Goal: Use online tool/utility: Utilize a website feature to perform a specific function

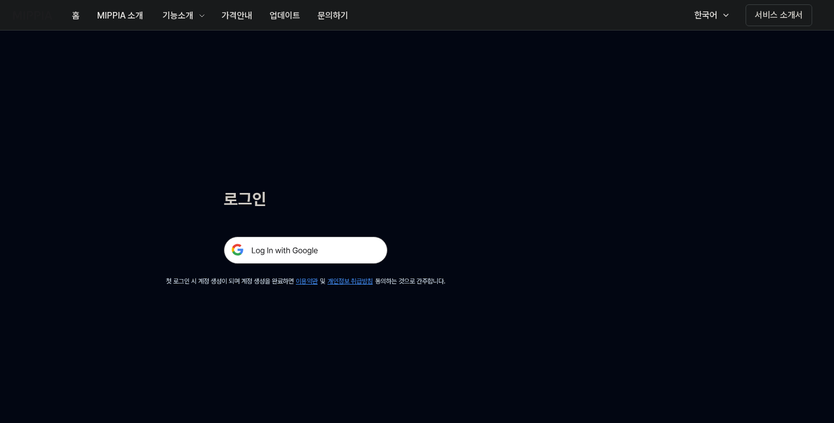
click at [277, 245] on img at bounding box center [306, 250] width 164 height 27
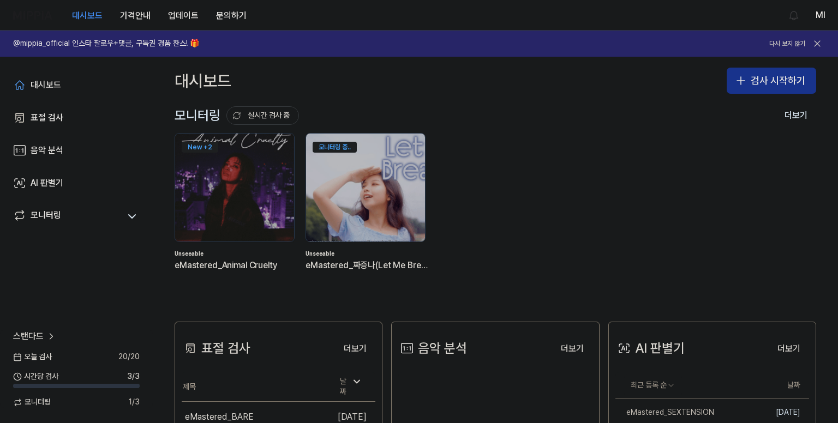
click at [739, 85] on icon "button" at bounding box center [740, 80] width 13 height 13
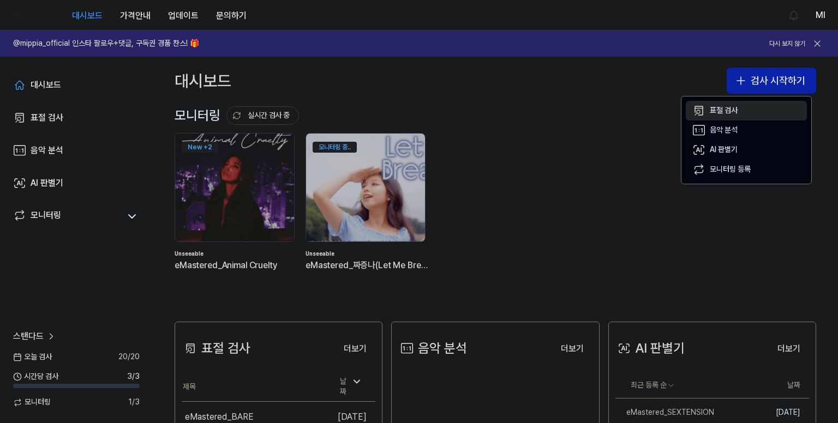
click at [729, 111] on div "표절 검사" at bounding box center [724, 110] width 28 height 11
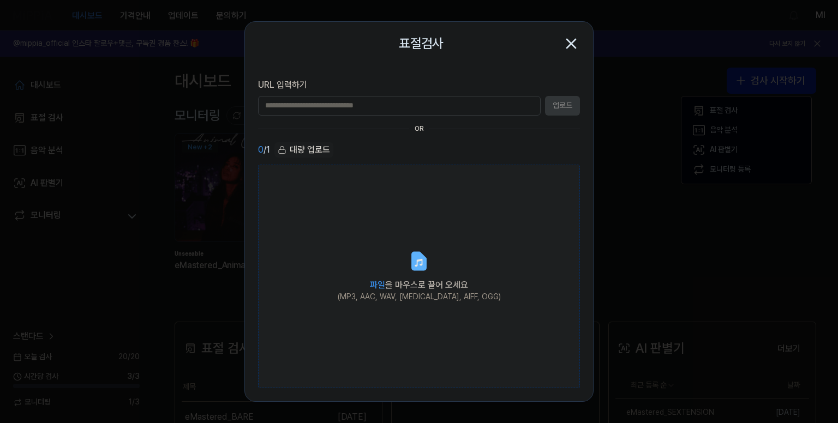
click at [417, 260] on icon at bounding box center [419, 263] width 8 height 8
click at [0, 0] on input "파일 을 마우스로 끌어 오세요 (MP3, AAC, WAV, [MEDICAL_DATA], AIFF, OGG)" at bounding box center [0, 0] width 0 height 0
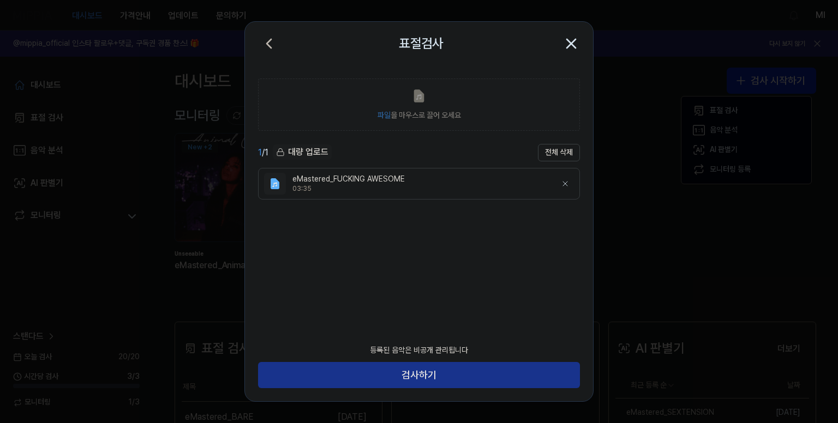
click at [432, 375] on button "검사하기" at bounding box center [419, 375] width 322 height 26
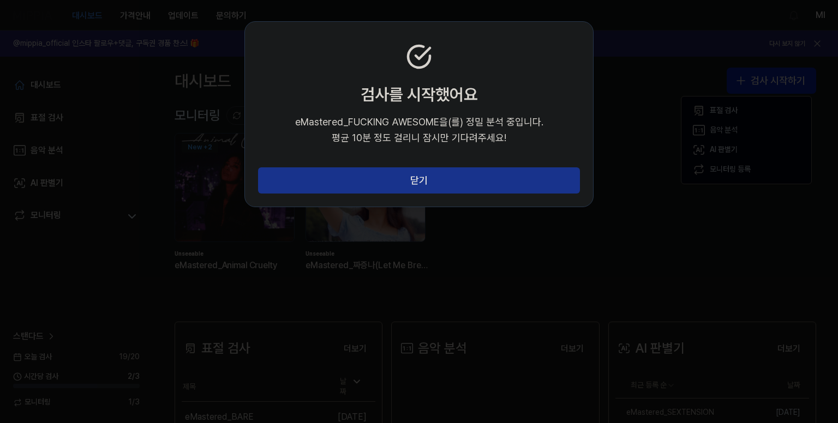
click at [400, 184] on button "닫기" at bounding box center [419, 180] width 322 height 26
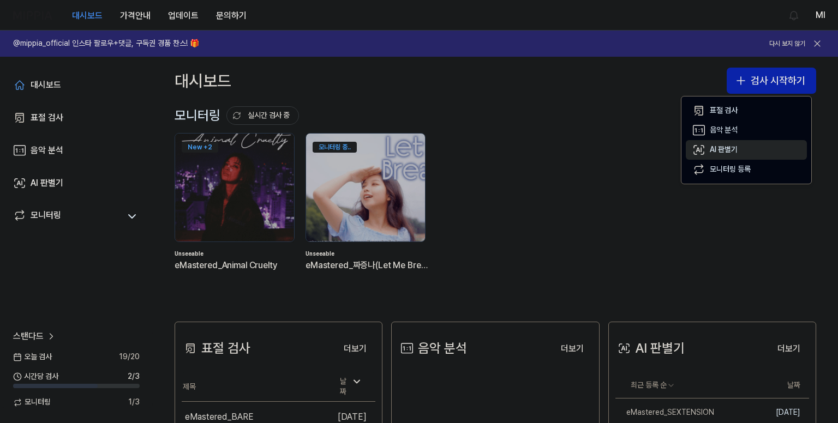
click at [732, 151] on div "AI 판별기" at bounding box center [724, 150] width 28 height 11
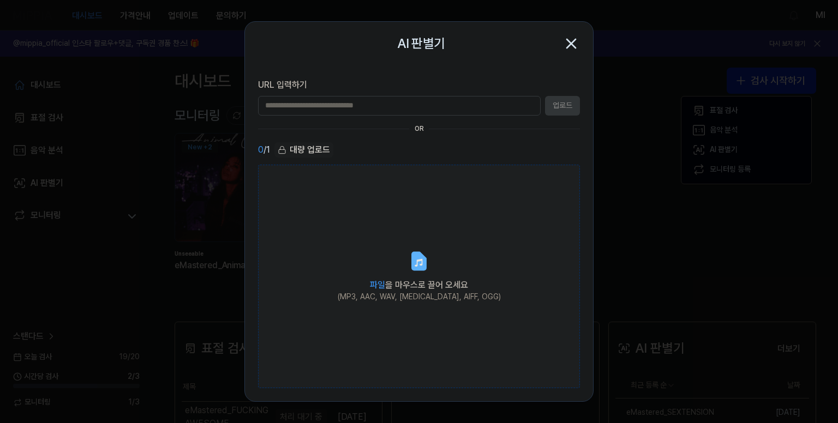
click at [372, 266] on label "파일 을 마우스로 끌어 오세요 (MP3, AAC, WAV, [MEDICAL_DATA], AIFF, OGG)" at bounding box center [419, 277] width 322 height 224
click at [0, 0] on input "파일 을 마우스로 끌어 오세요 (MP3, AAC, WAV, [MEDICAL_DATA], AIFF, OGG)" at bounding box center [0, 0] width 0 height 0
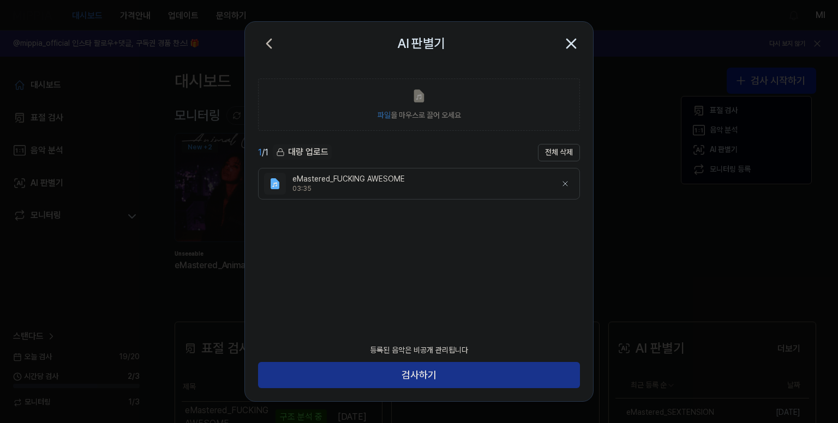
click at [423, 379] on button "검사하기" at bounding box center [419, 375] width 322 height 26
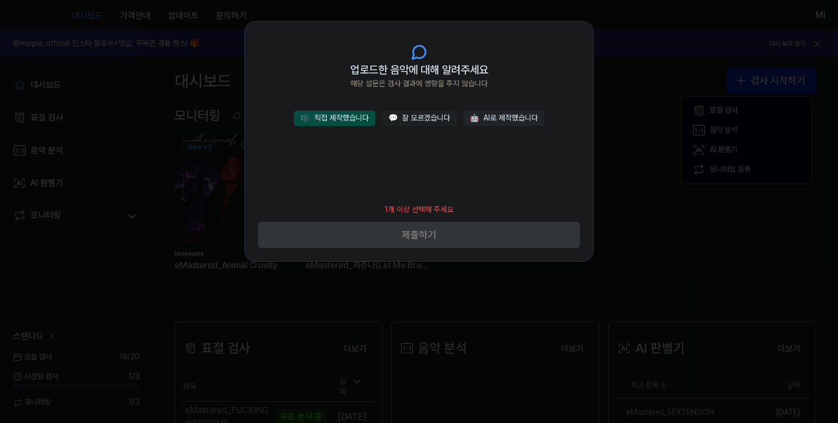
click at [344, 121] on button "🎼 직접 제작했습니다" at bounding box center [334, 118] width 81 height 15
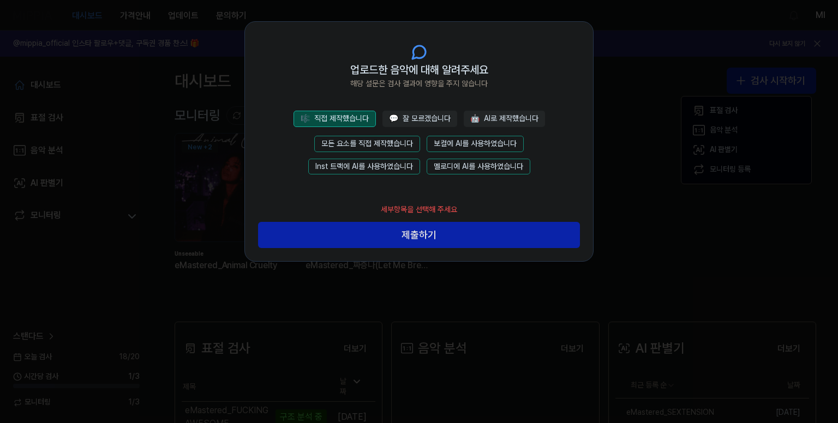
click at [393, 147] on button "모든 요소를 직접 제작했습니다" at bounding box center [367, 144] width 106 height 16
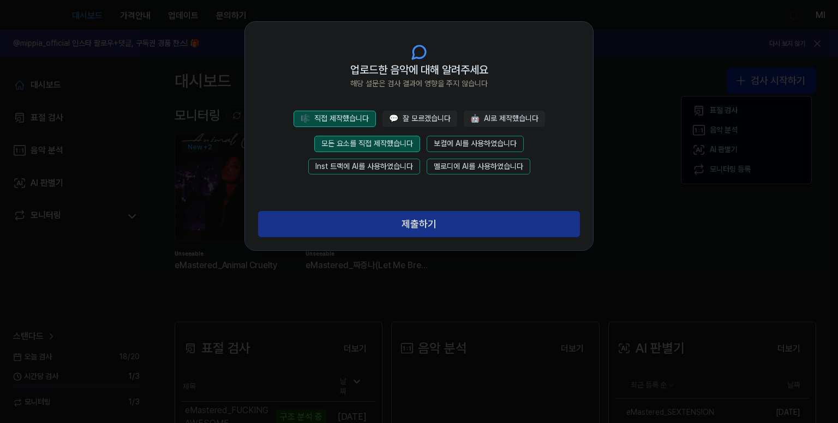
click at [451, 236] on button "제출하기" at bounding box center [419, 224] width 322 height 26
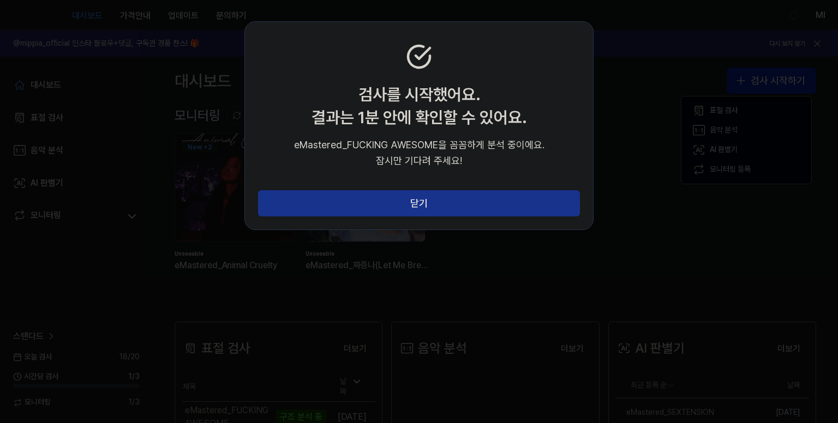
click at [440, 214] on button "닫기" at bounding box center [419, 203] width 322 height 26
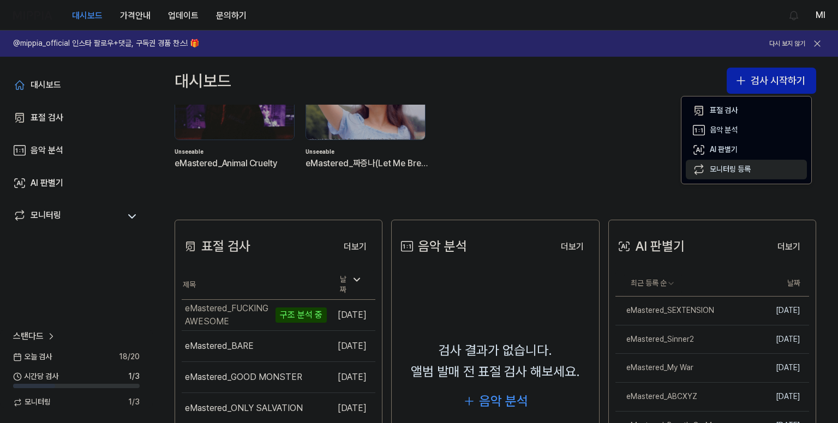
scroll to position [109, 0]
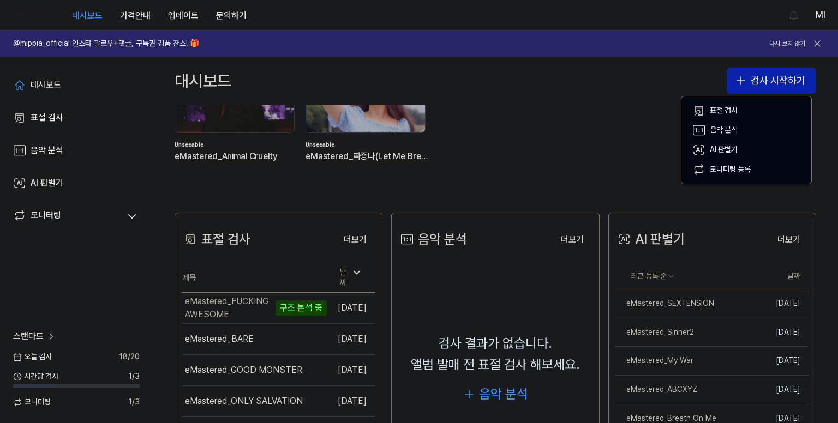
click at [612, 82] on div "대시보드 검사 시작하기" at bounding box center [495, 81] width 685 height 48
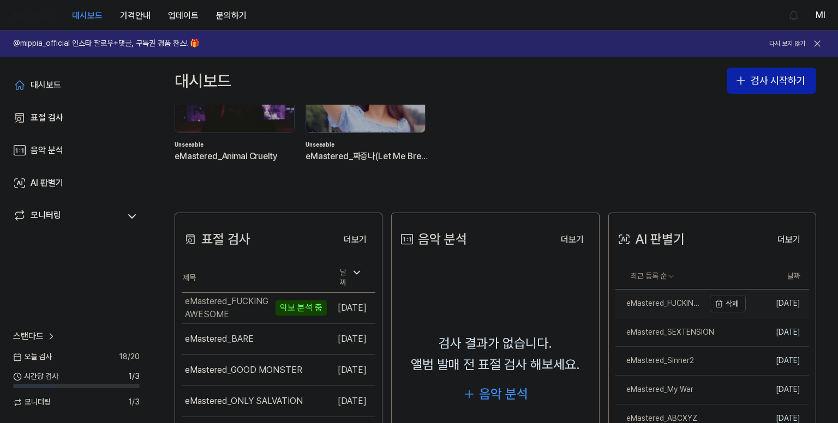
click at [664, 300] on div "eMastered_FUCKING AWESOME" at bounding box center [659, 303] width 89 height 11
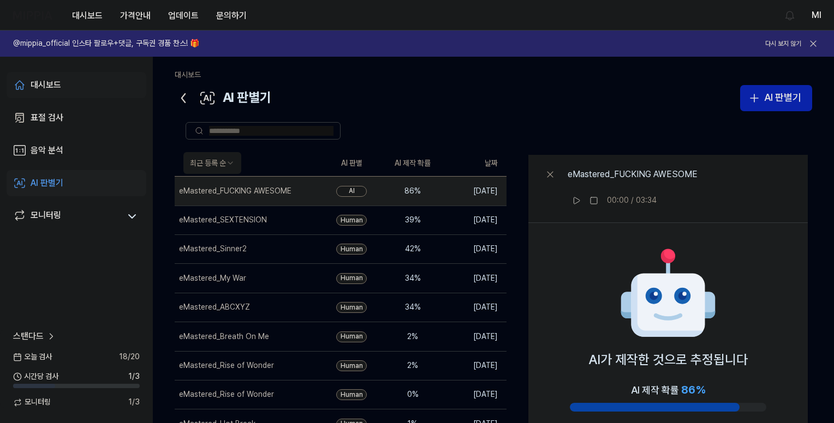
click at [46, 81] on div "대시보드" at bounding box center [46, 85] width 31 height 13
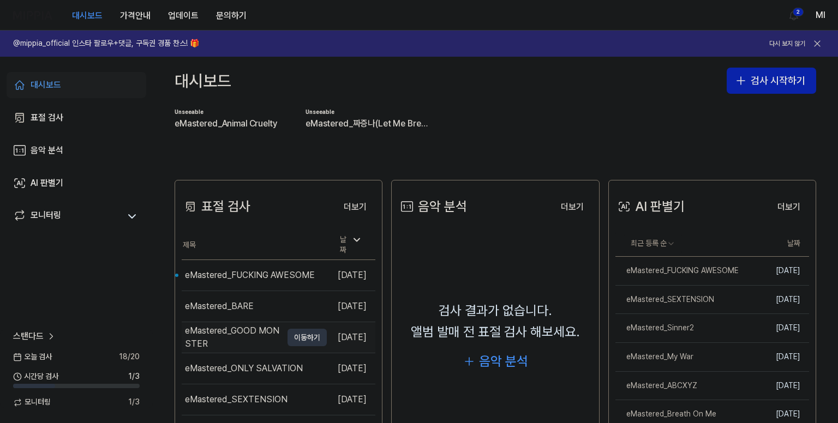
scroll to position [164, 0]
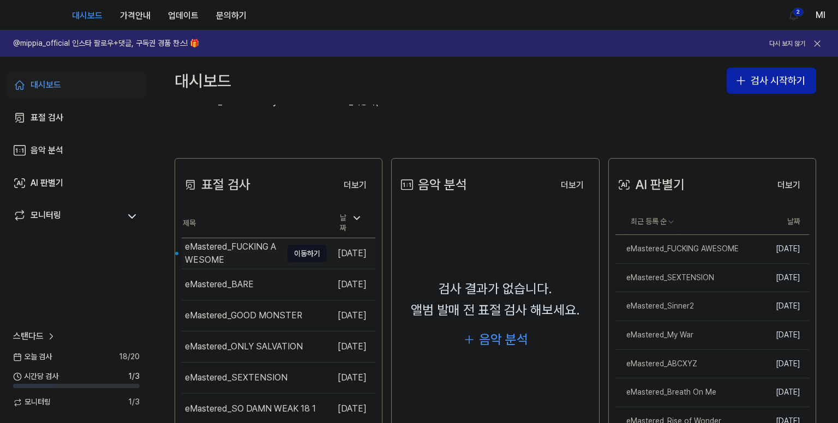
click at [227, 249] on div "eMastered_FUCKING AWESOME" at bounding box center [233, 254] width 97 height 26
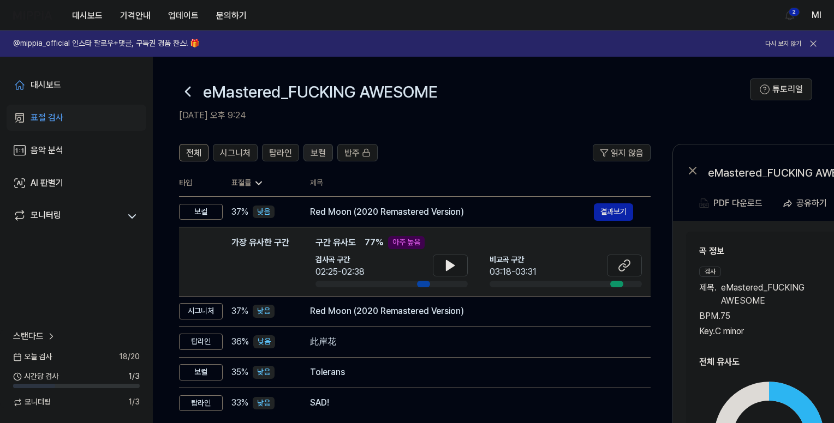
click at [324, 160] on button "보컬" at bounding box center [317, 152] width 29 height 17
click at [286, 153] on span "탑라인" at bounding box center [280, 153] width 23 height 13
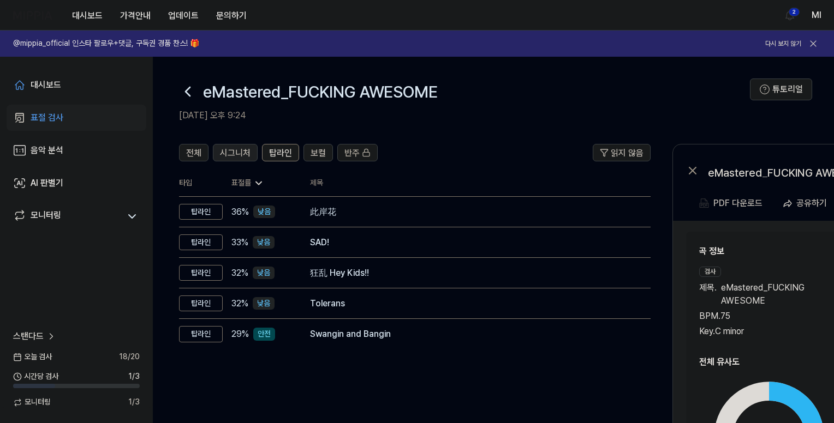
click at [233, 150] on span "시그니처" at bounding box center [235, 153] width 31 height 13
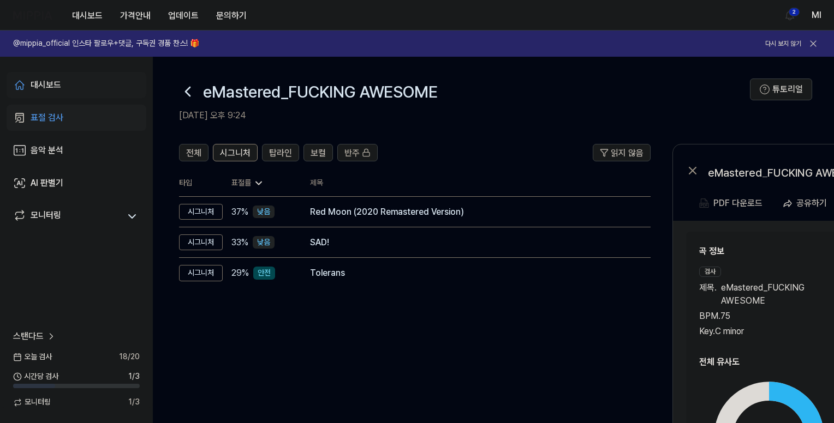
click at [47, 83] on div "대시보드" at bounding box center [46, 85] width 31 height 13
